Goal: Task Accomplishment & Management: Manage account settings

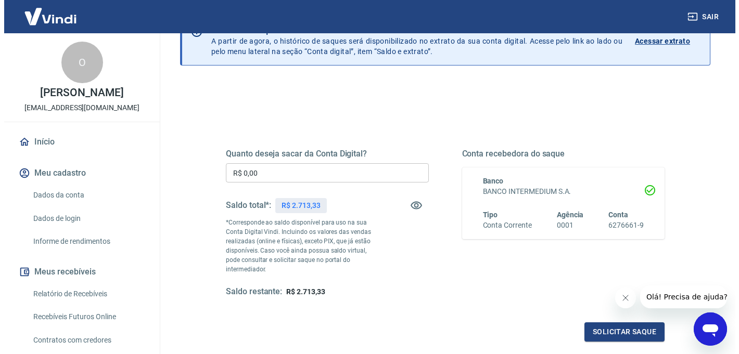
scroll to position [61, 0]
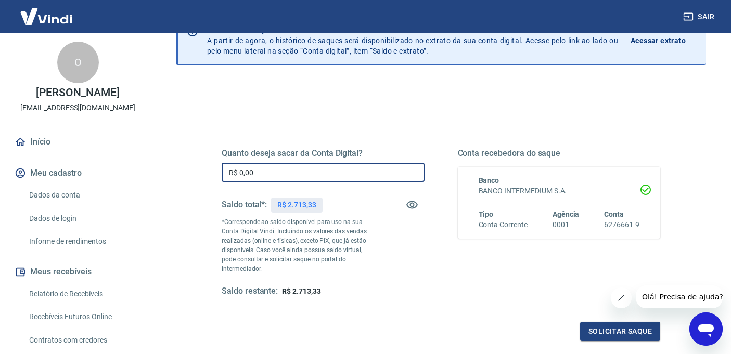
drag, startPoint x: 260, startPoint y: 174, endPoint x: 208, endPoint y: 173, distance: 52.0
click at [208, 173] on div "Quanto deseja sacar da Conta Digital? R$ 0,00 ​ Saldo total*: R$ 2.713,33 *Corr…" at bounding box center [441, 228] width 489 height 251
type input "R$ 2.700,00"
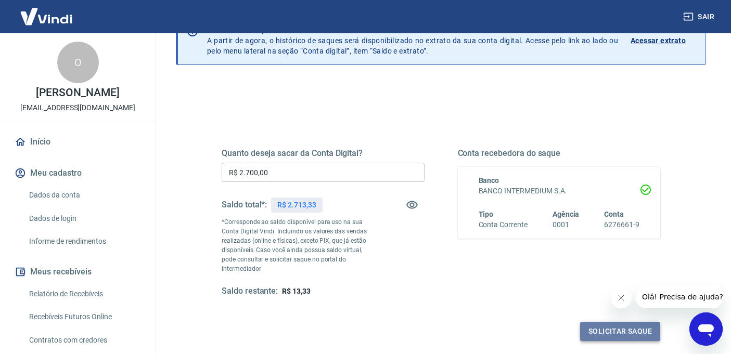
click at [616, 334] on button "Solicitar saque" at bounding box center [620, 331] width 80 height 19
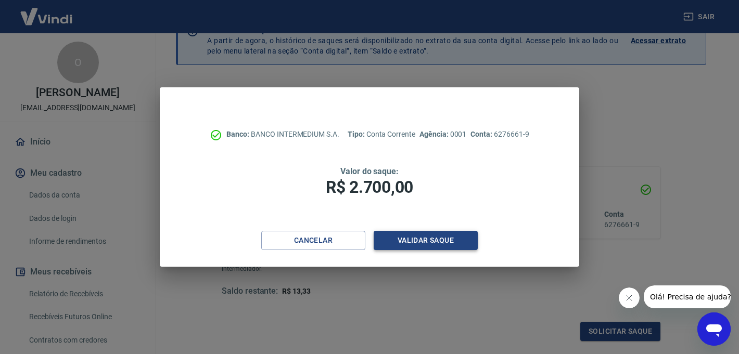
click at [450, 246] on button "Validar saque" at bounding box center [426, 240] width 104 height 19
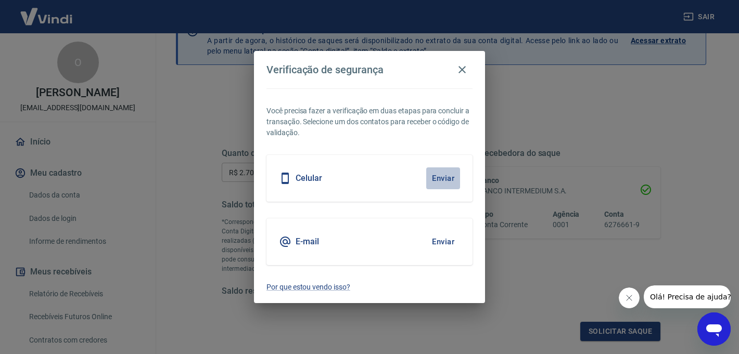
click at [441, 181] on button "Enviar" at bounding box center [443, 179] width 34 height 22
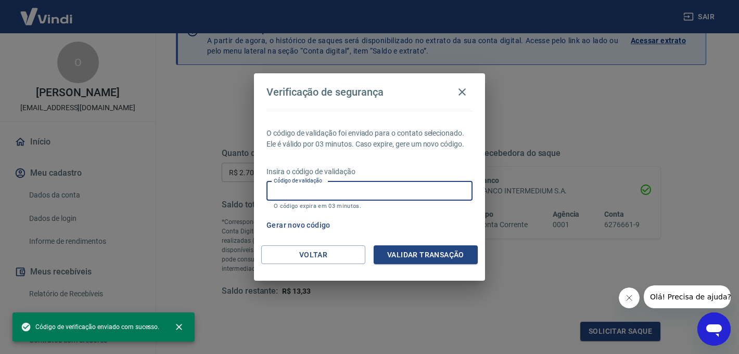
click at [424, 193] on input "Código de validação" at bounding box center [369, 191] width 206 height 19
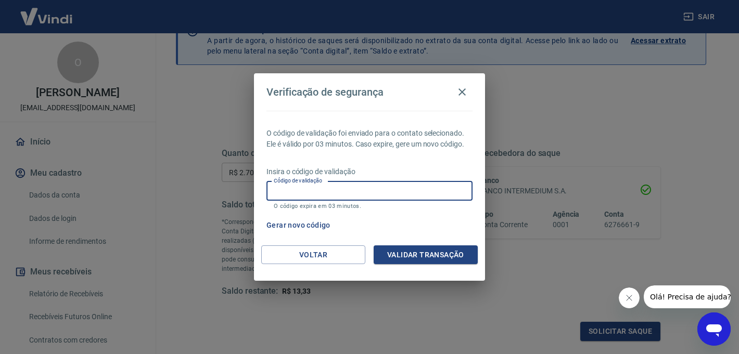
click at [421, 195] on input "Código de validação" at bounding box center [369, 191] width 206 height 19
type input "338528"
click at [448, 253] on button "Validar transação" at bounding box center [426, 255] width 104 height 19
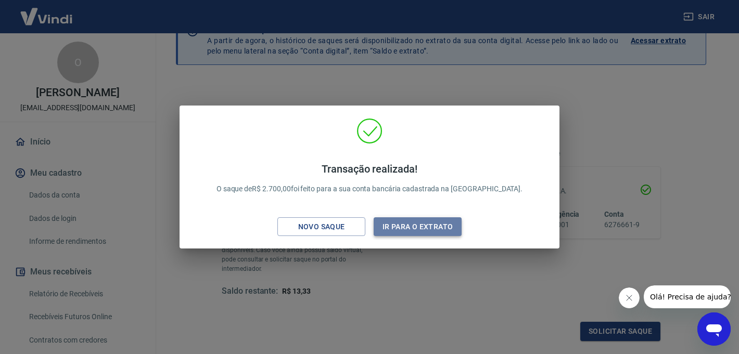
click at [409, 227] on button "Ir para o extrato" at bounding box center [418, 227] width 88 height 19
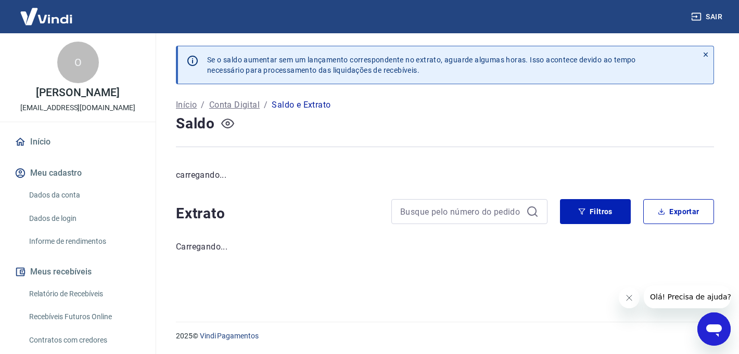
click at [232, 123] on icon "button" at bounding box center [227, 123] width 13 height 13
